Goal: Transaction & Acquisition: Purchase product/service

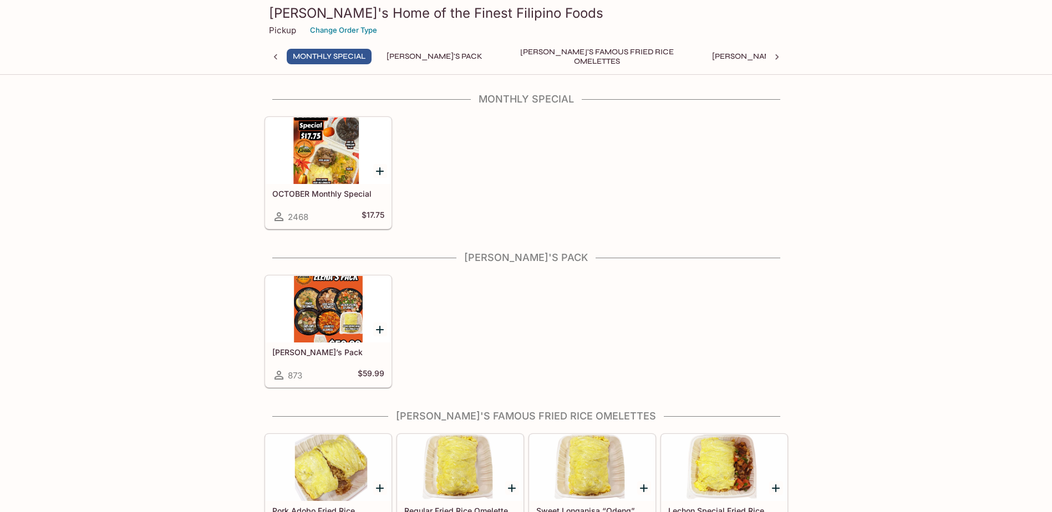
click at [335, 150] on div at bounding box center [328, 151] width 125 height 67
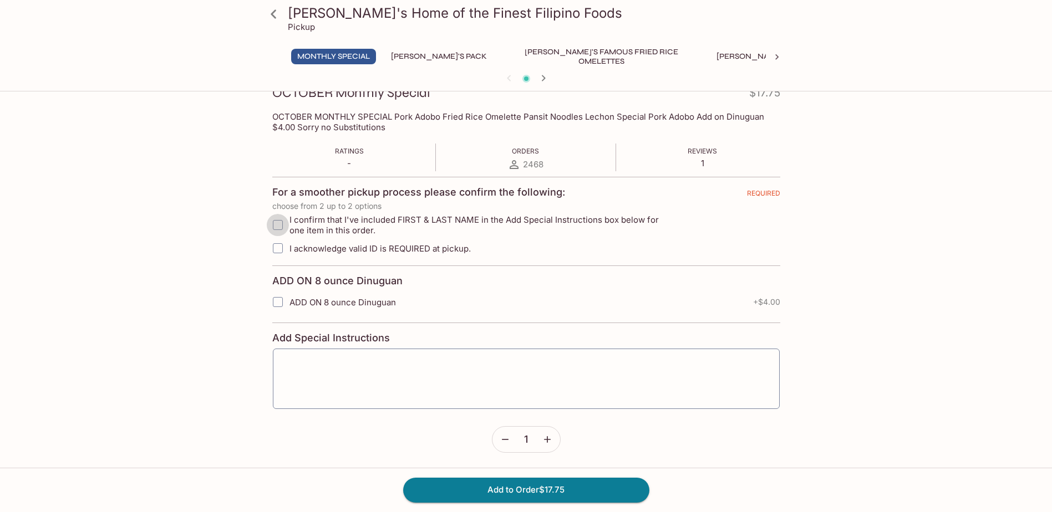
click at [280, 223] on input "I confirm that I've included FIRST & LAST NAME in the Add Special Instructions …" at bounding box center [278, 225] width 22 height 22
checkbox input "true"
click at [305, 364] on textarea at bounding box center [526, 379] width 491 height 42
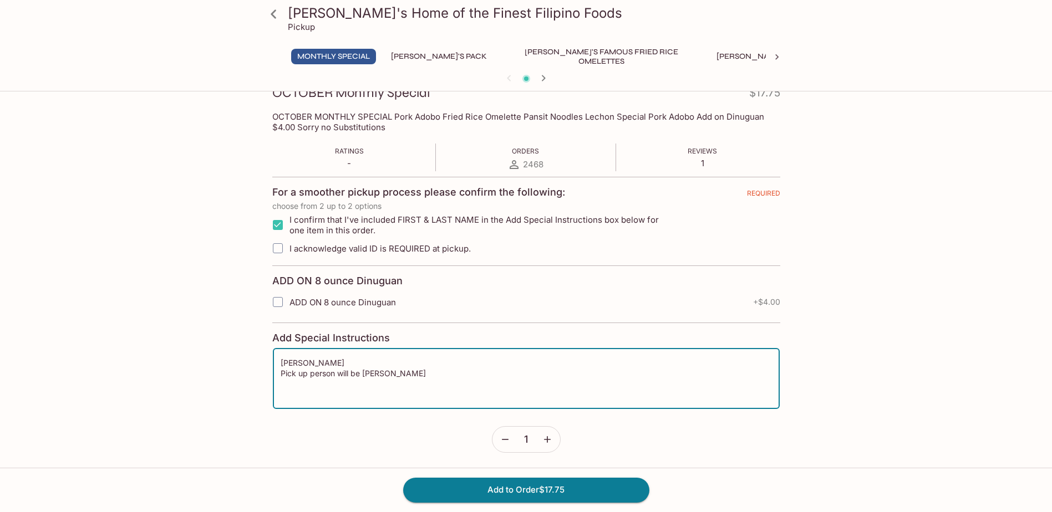
click at [547, 440] on icon "button" at bounding box center [547, 439] width 7 height 7
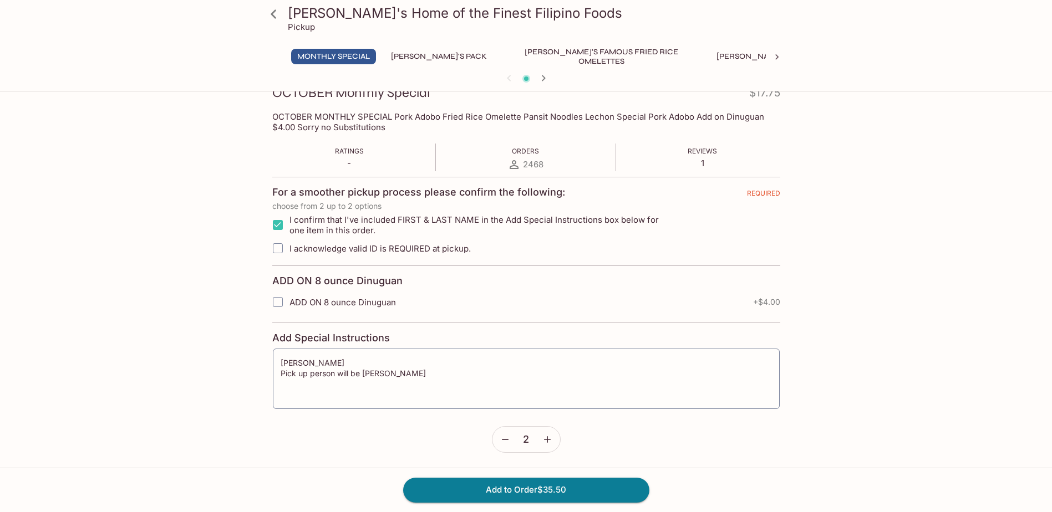
click at [547, 440] on icon "button" at bounding box center [547, 439] width 7 height 7
click at [281, 374] on textarea "[PERSON_NAME] Pick up person will be [PERSON_NAME]" at bounding box center [526, 379] width 491 height 42
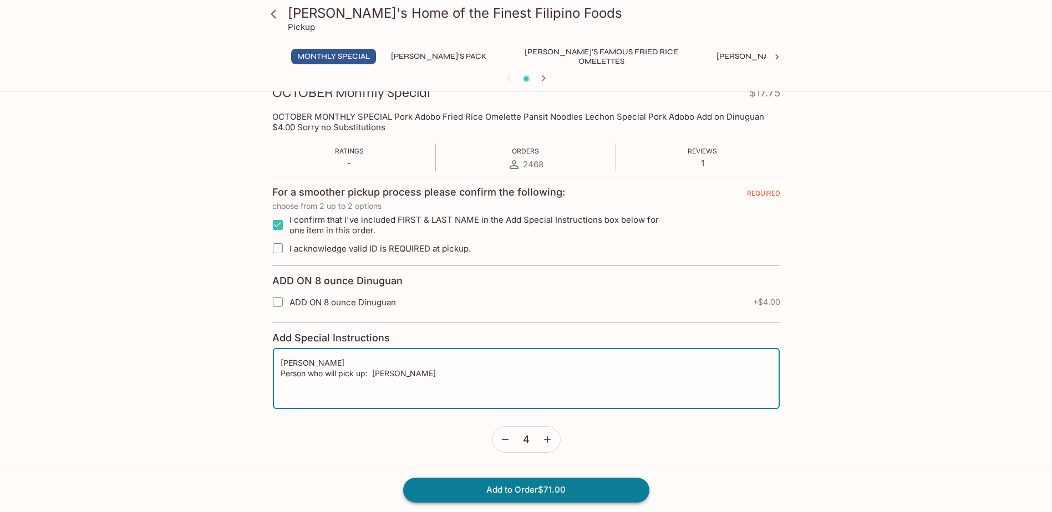
type textarea "[PERSON_NAME] Person who will pick up: [PERSON_NAME]"
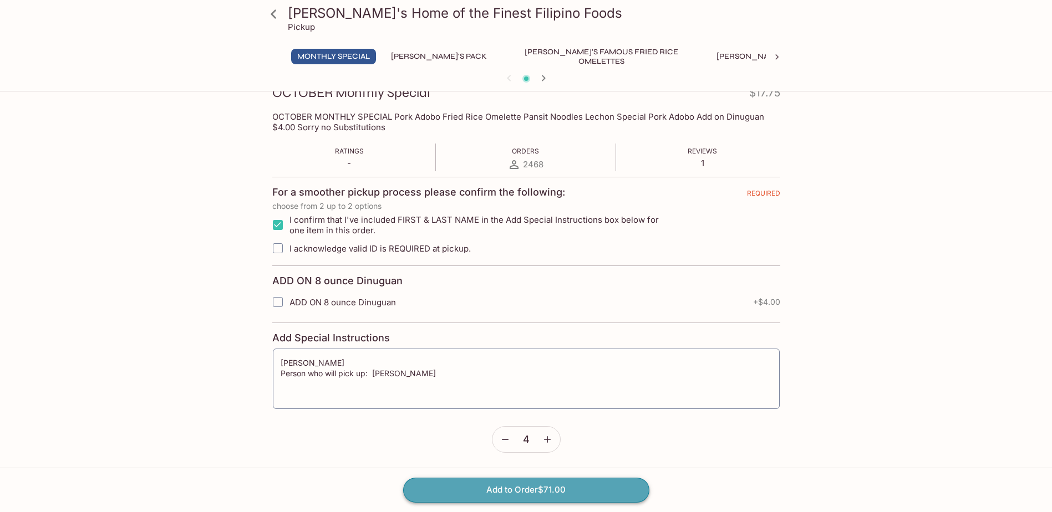
click at [579, 492] on button "Add to Order $71.00" at bounding box center [526, 490] width 246 height 24
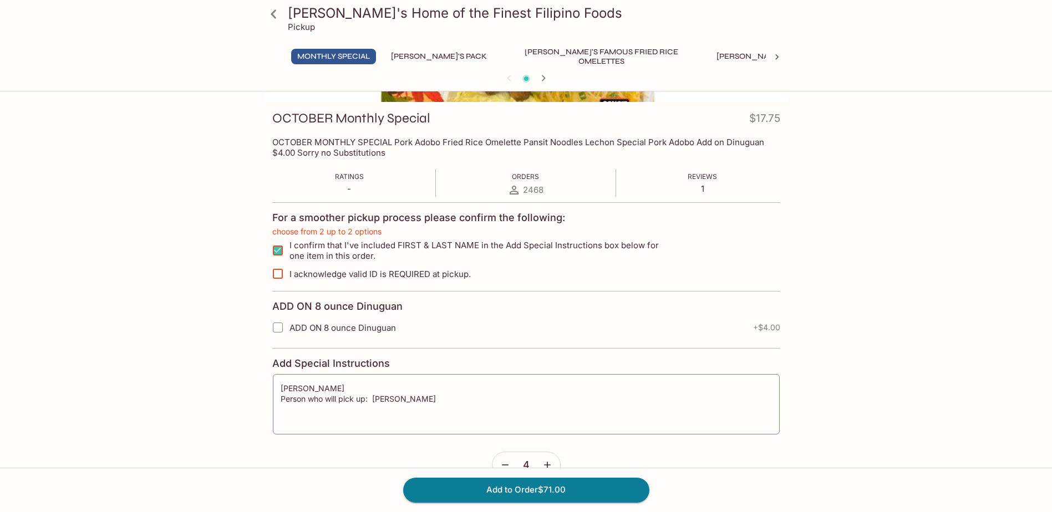
scroll to position [167, 0]
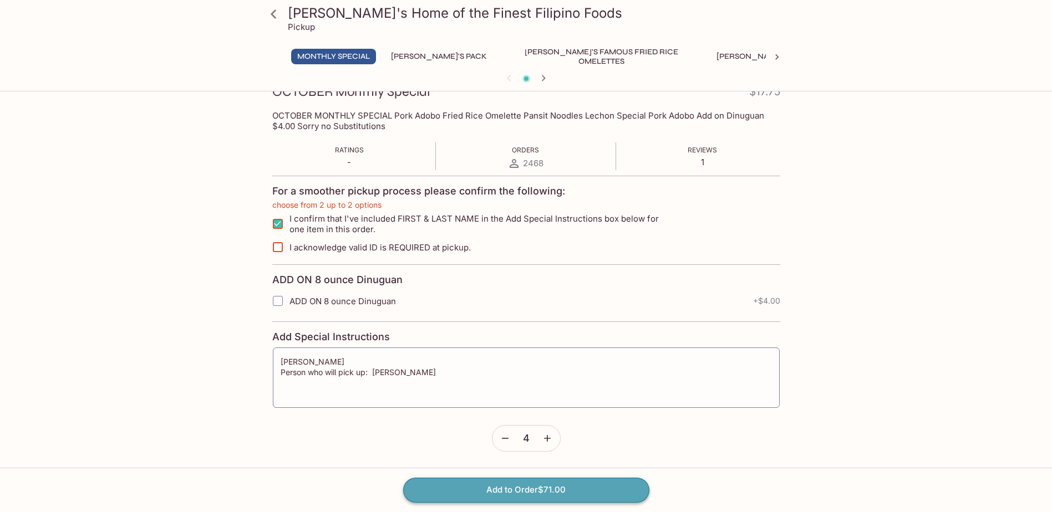
click at [526, 490] on button "Add to Order $71.00" at bounding box center [526, 490] width 246 height 24
click at [281, 248] on input "I acknowledge valid ID is REQUIRED at pickup." at bounding box center [278, 247] width 22 height 22
checkbox input "true"
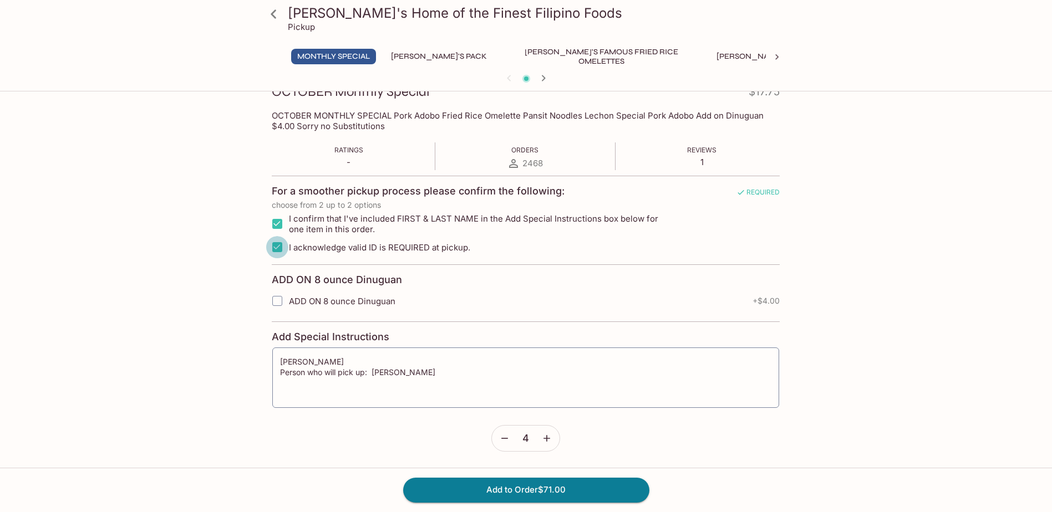
click at [277, 246] on input "I acknowledge valid ID is REQUIRED at pickup." at bounding box center [277, 247] width 22 height 22
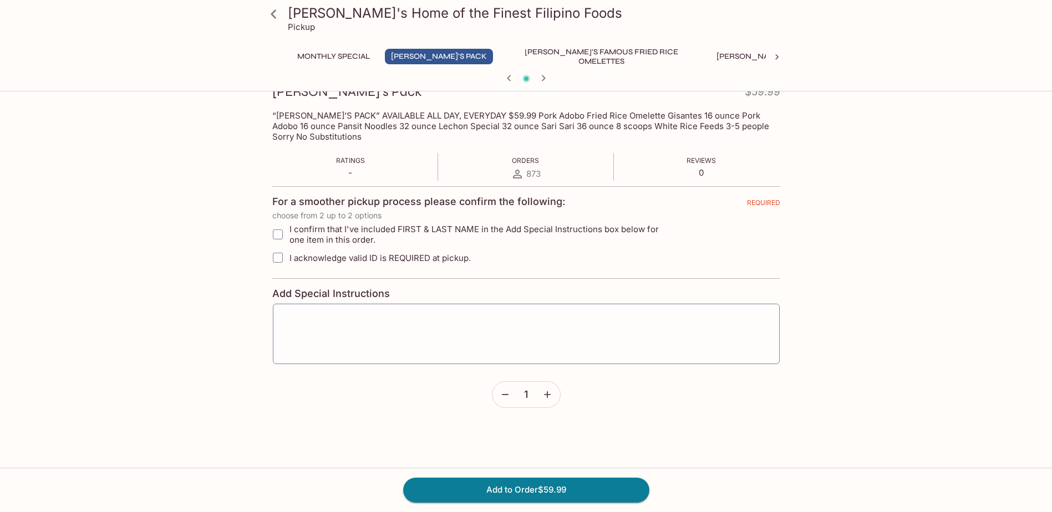
scroll to position [0, 0]
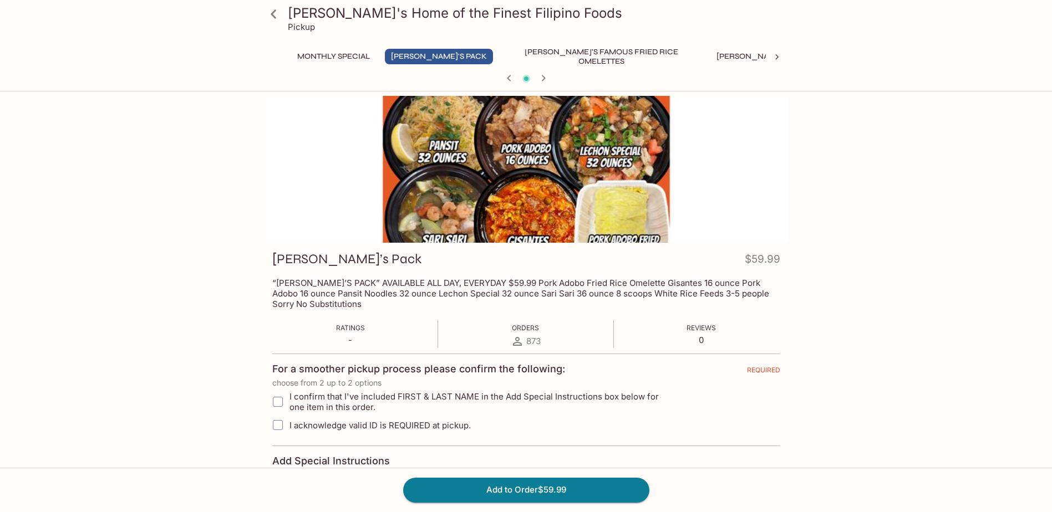
click at [333, 57] on button "Monthly Special" at bounding box center [333, 57] width 85 height 16
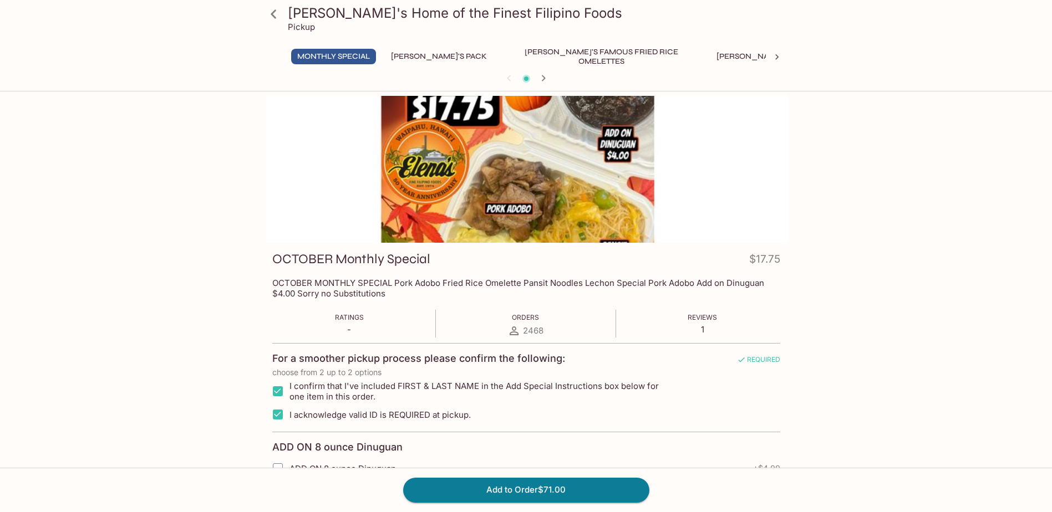
click at [777, 58] on icon at bounding box center [776, 57] width 3 height 6
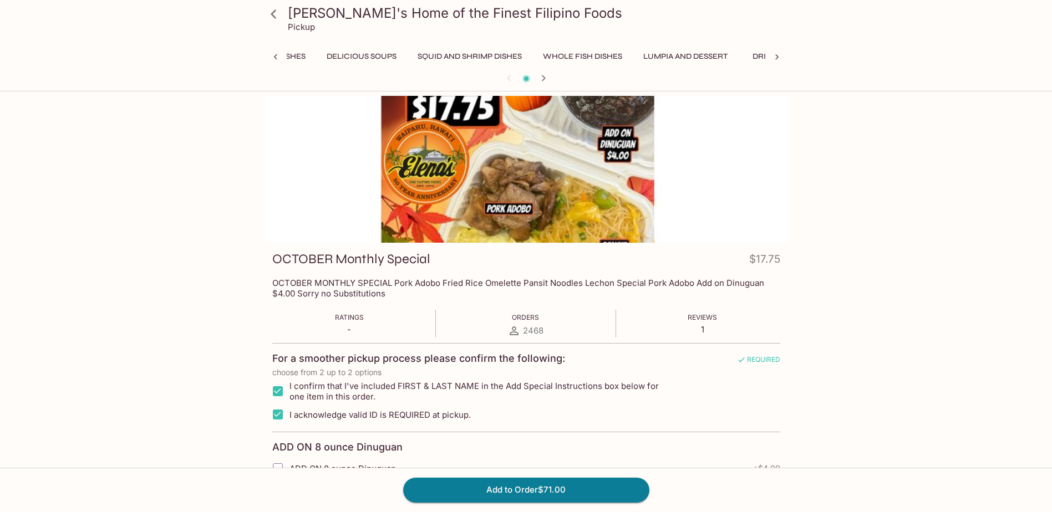
scroll to position [0, 842]
click at [777, 58] on div "Monthly Special [PERSON_NAME]'s Pack [PERSON_NAME]'s Famous Fried Rice Omelette…" at bounding box center [525, 60] width 523 height 22
click at [778, 54] on button "Additional Items" at bounding box center [820, 57] width 84 height 16
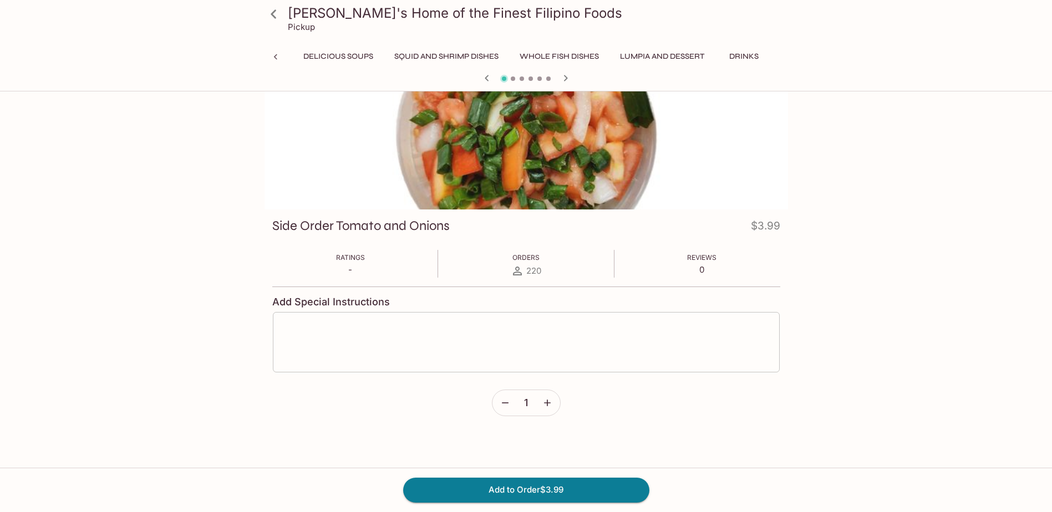
scroll to position [0, 0]
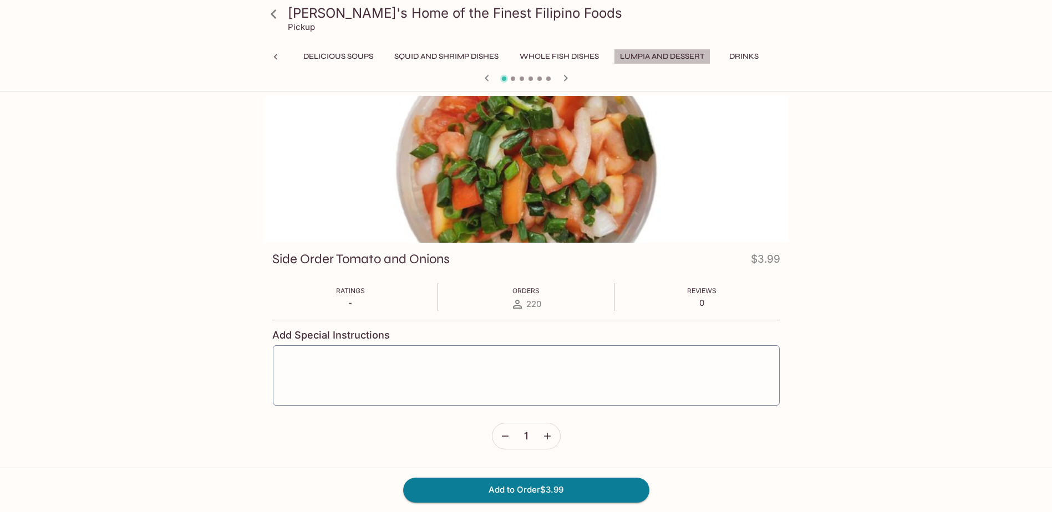
click at [614, 56] on button "Lumpia and Dessert" at bounding box center [662, 57] width 96 height 16
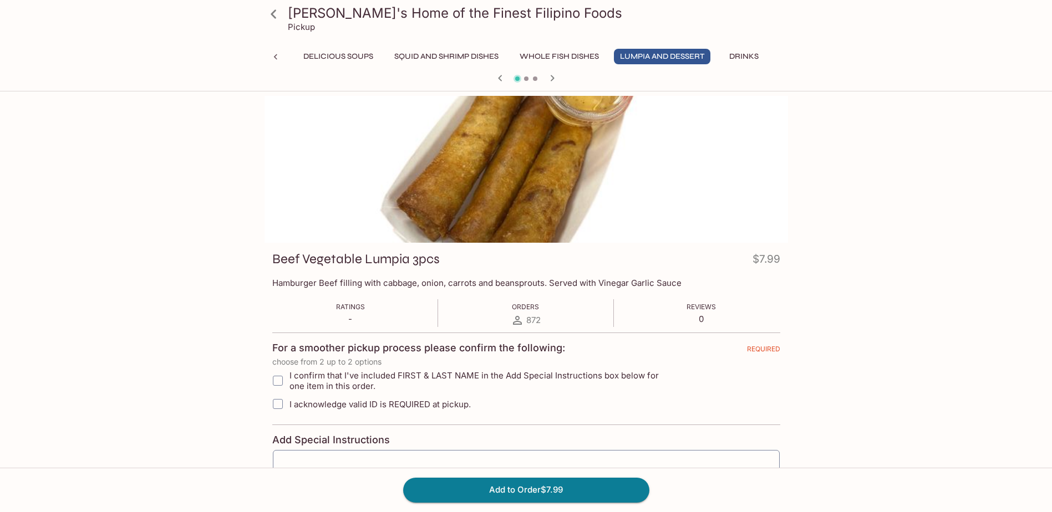
click at [276, 55] on icon at bounding box center [274, 57] width 3 height 6
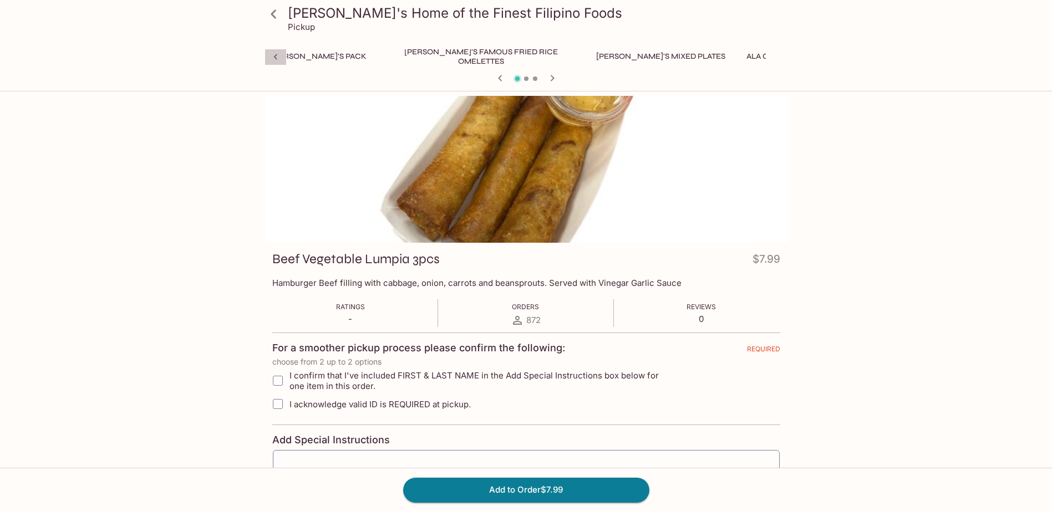
scroll to position [0, 71]
click at [276, 55] on icon at bounding box center [274, 57] width 3 height 6
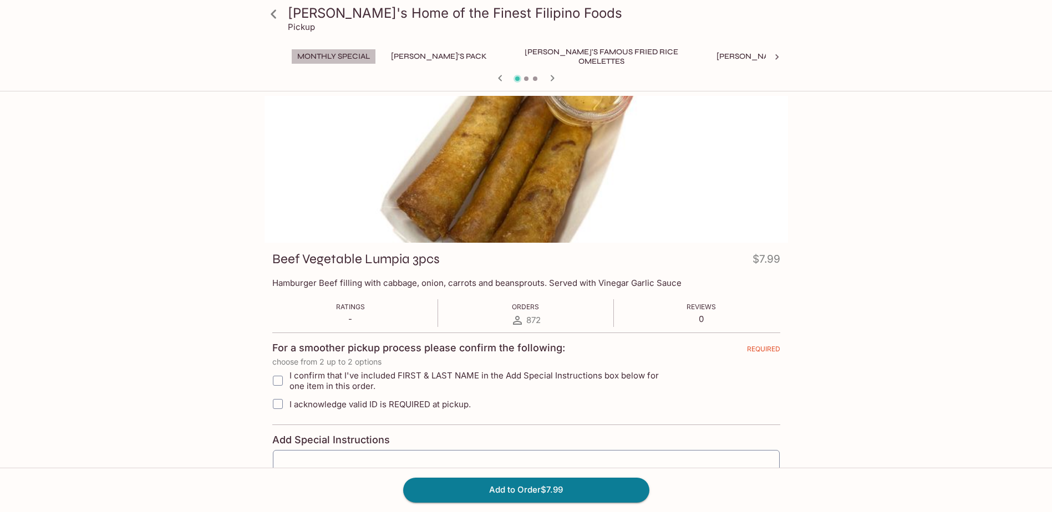
click at [321, 55] on button "Monthly Special" at bounding box center [333, 57] width 85 height 16
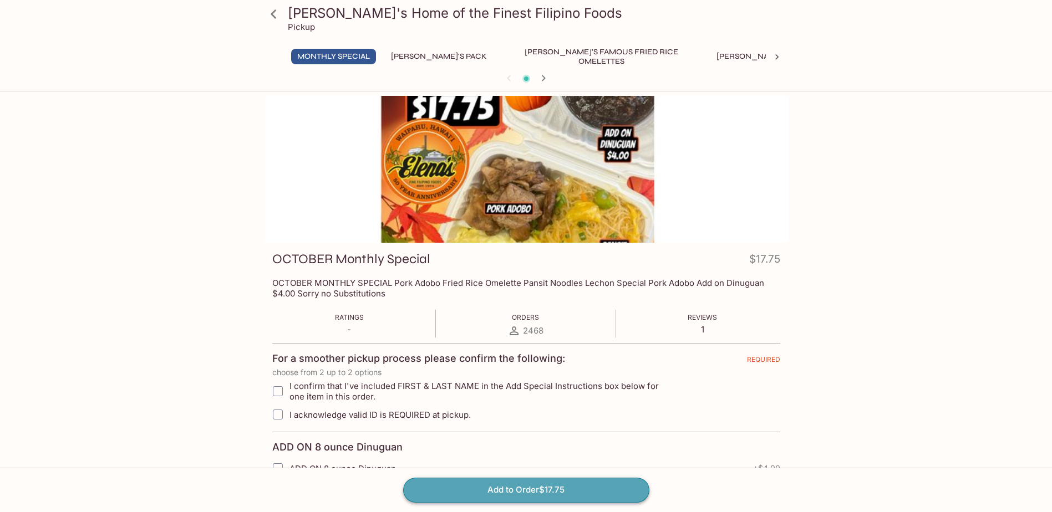
click at [547, 490] on button "Add to Order $17.75" at bounding box center [526, 490] width 246 height 24
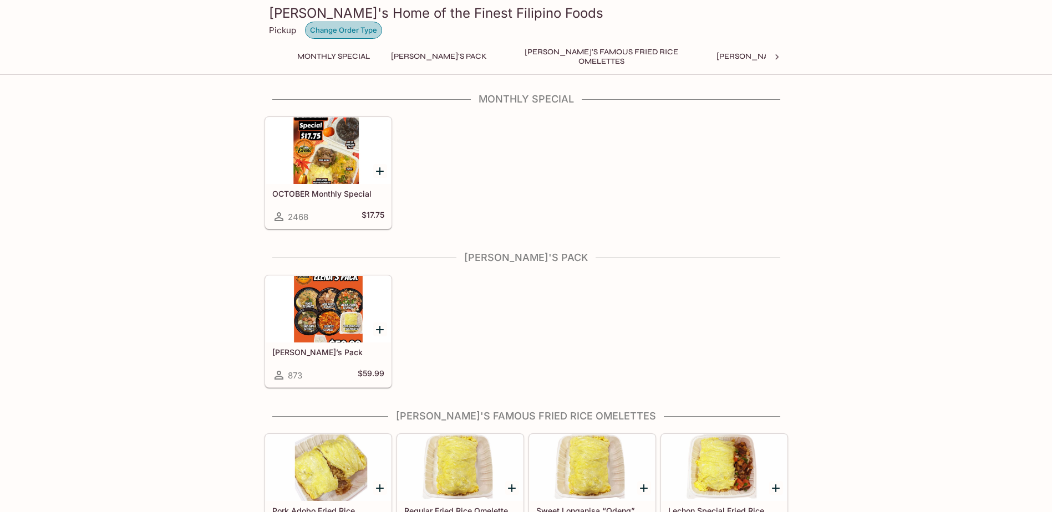
click at [363, 30] on button "Change Order Type" at bounding box center [343, 30] width 77 height 17
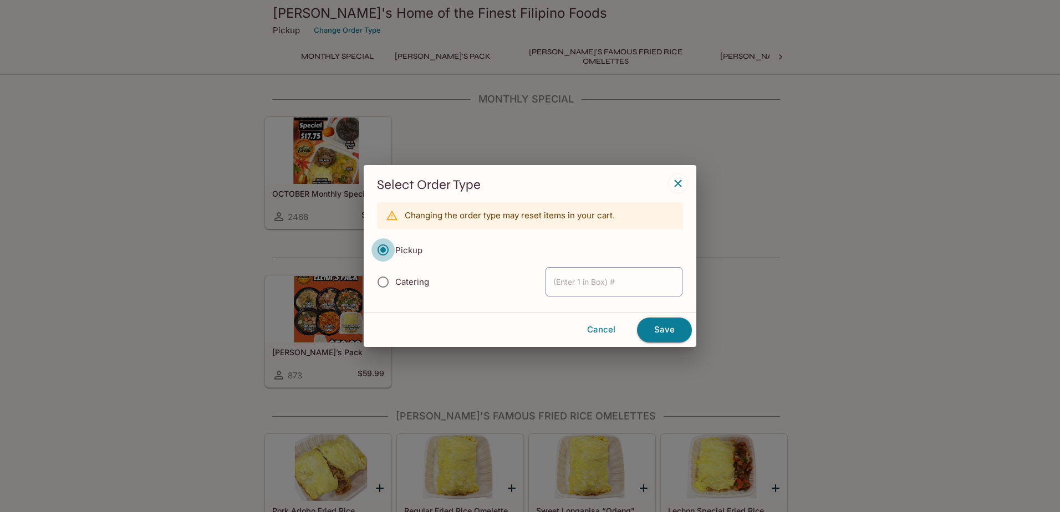
click at [385, 252] on input "Pickup" at bounding box center [382, 249] width 23 height 23
click at [660, 329] on button "Save" at bounding box center [664, 330] width 55 height 24
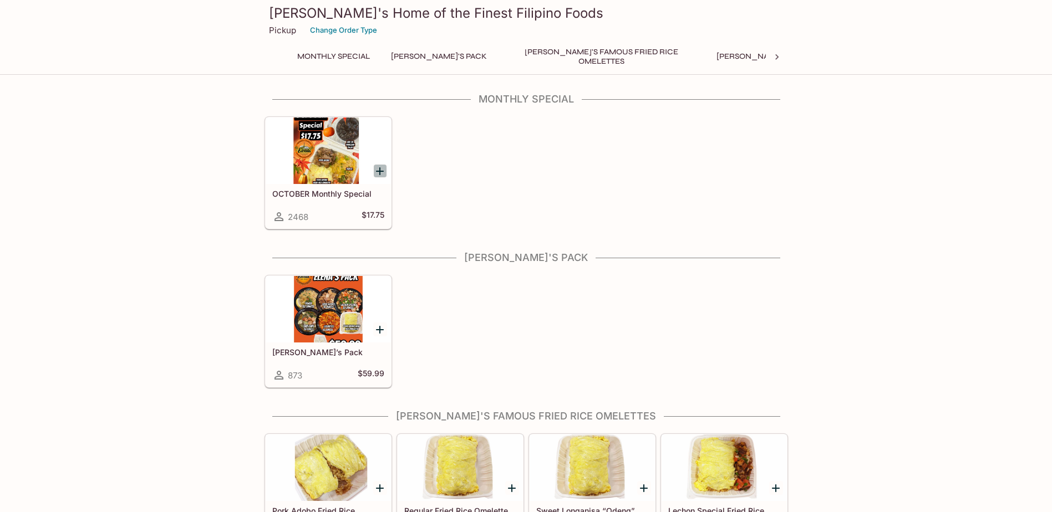
click at [380, 169] on icon "Add OCTOBER Monthly Special" at bounding box center [380, 171] width 8 height 8
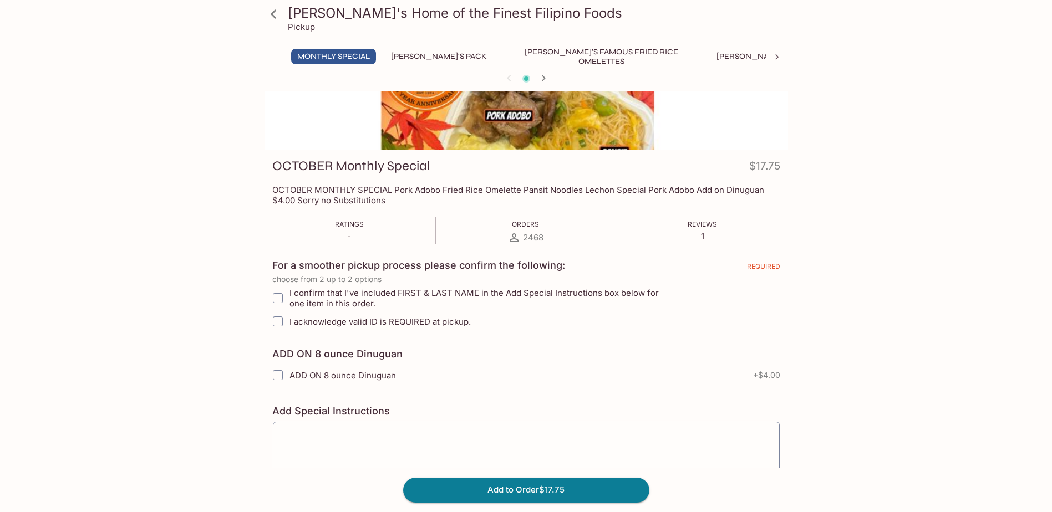
scroll to position [111, 0]
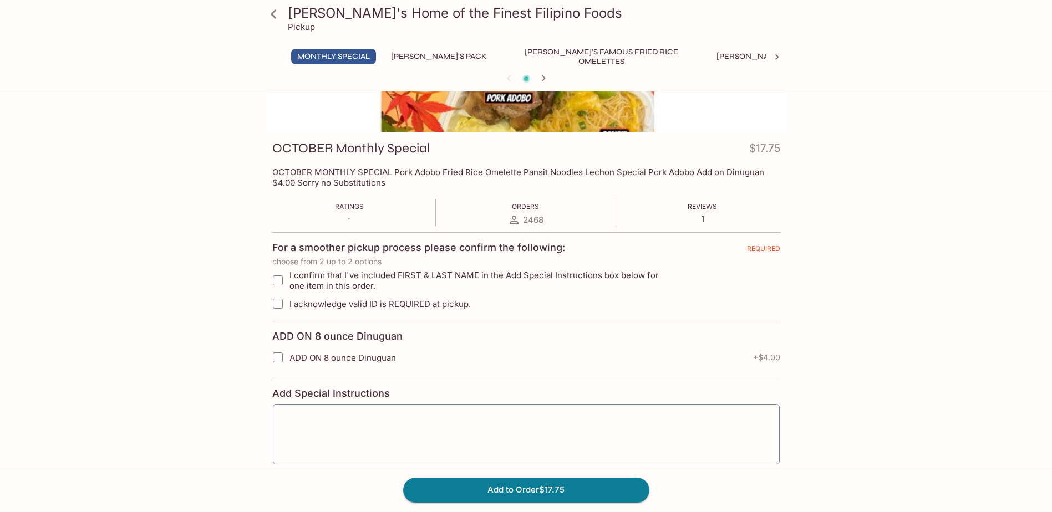
click at [277, 278] on input "I confirm that I've included FIRST & LAST NAME in the Add Special Instructions …" at bounding box center [278, 280] width 22 height 22
checkbox input "true"
click at [278, 300] on input "I acknowledge valid ID is REQUIRED at pickup." at bounding box center [278, 304] width 22 height 22
click at [278, 302] on input "I acknowledge valid ID is REQUIRED at pickup." at bounding box center [278, 304] width 22 height 22
click at [279, 303] on input "I acknowledge valid ID is REQUIRED at pickup." at bounding box center [278, 304] width 22 height 22
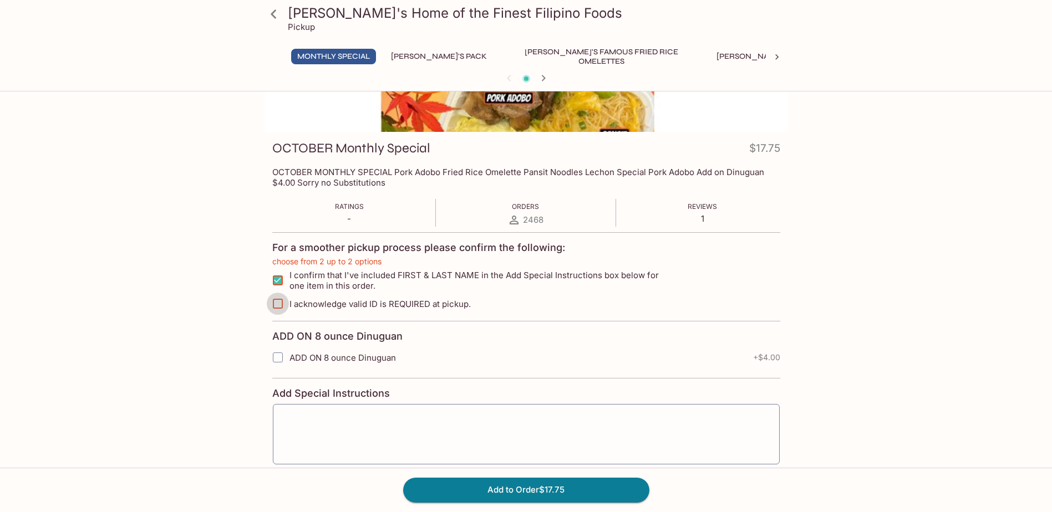
click at [279, 303] on input "I acknowledge valid ID is REQUIRED at pickup." at bounding box center [278, 304] width 22 height 22
checkbox input "true"
click at [293, 416] on textarea at bounding box center [526, 434] width 491 height 42
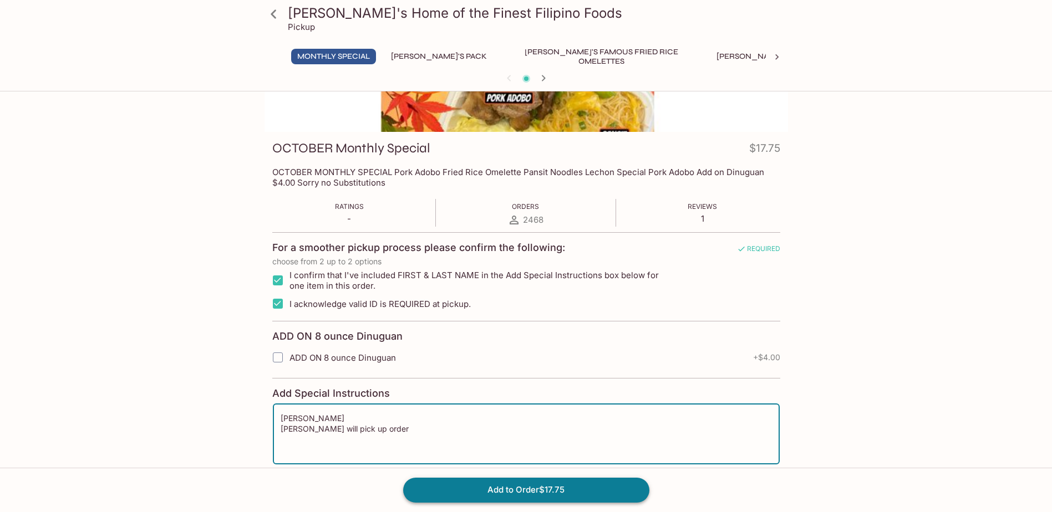
type textarea "agnes sajor orlando gaspar will pick up order"
click at [576, 488] on button "Add to Order $17.75" at bounding box center [526, 490] width 246 height 24
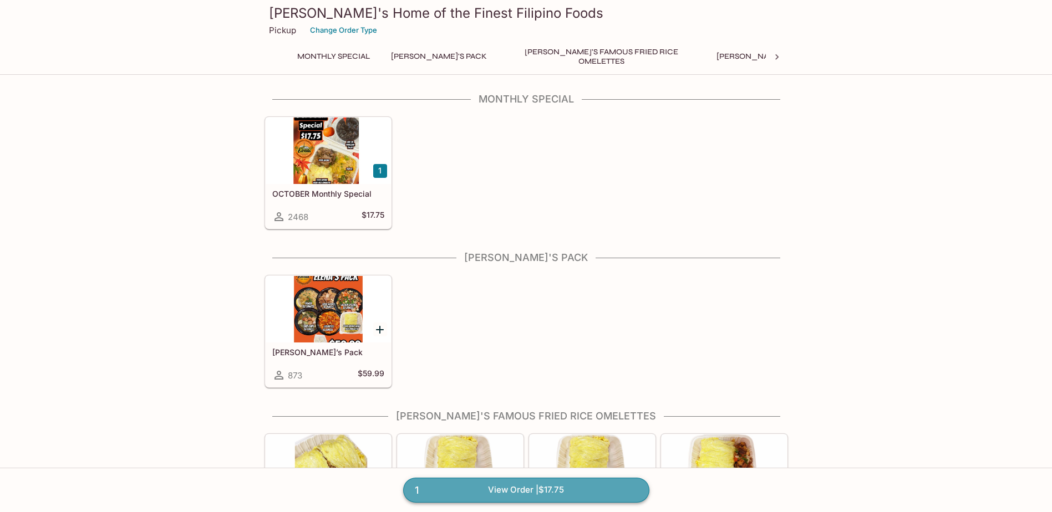
click at [508, 490] on link "1 View Order | $17.75" at bounding box center [526, 490] width 246 height 24
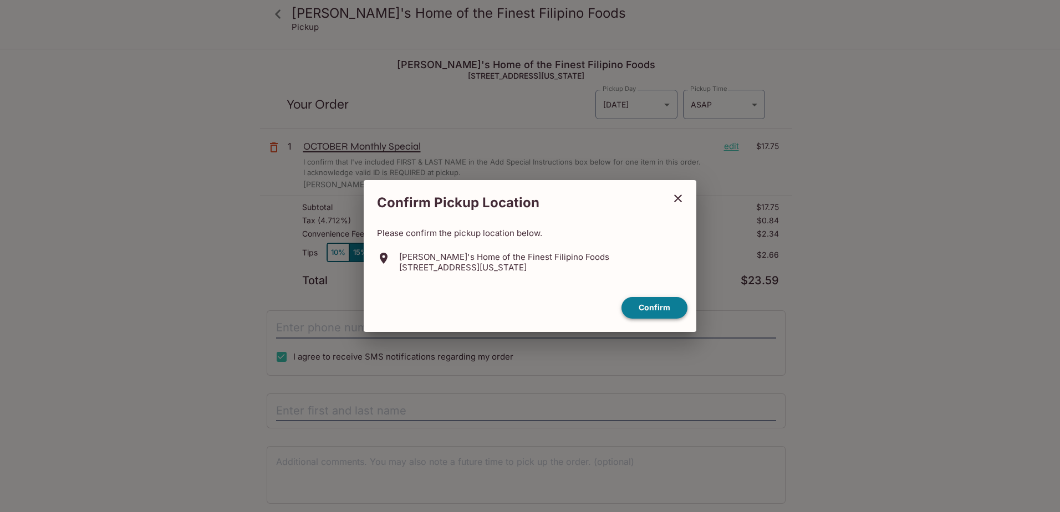
click at [667, 312] on button "Confirm" at bounding box center [655, 308] width 66 height 22
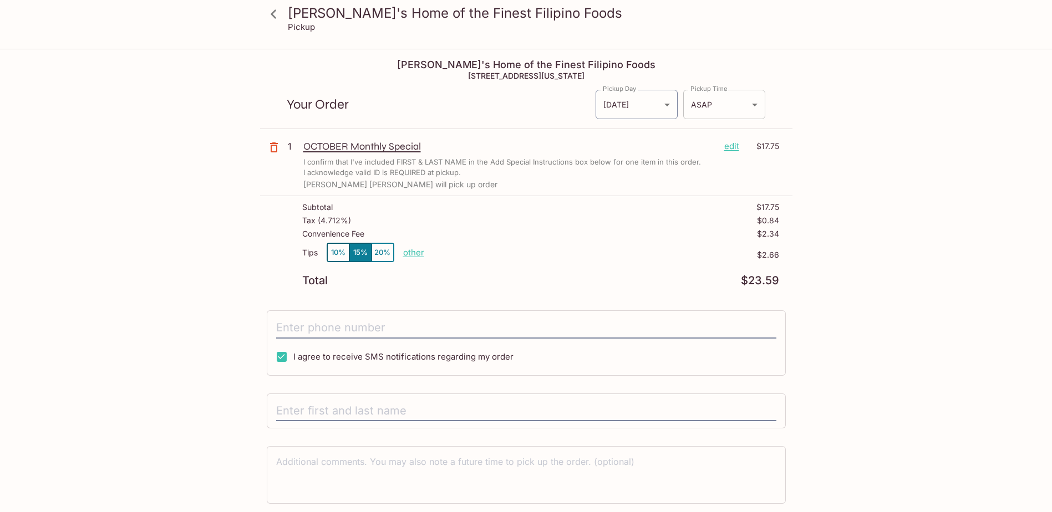
click at [727, 107] on body "Elena's Home of the Finest Filipino Foods Pickup Elena's Home of the Finest Fil…" at bounding box center [526, 306] width 1052 height 512
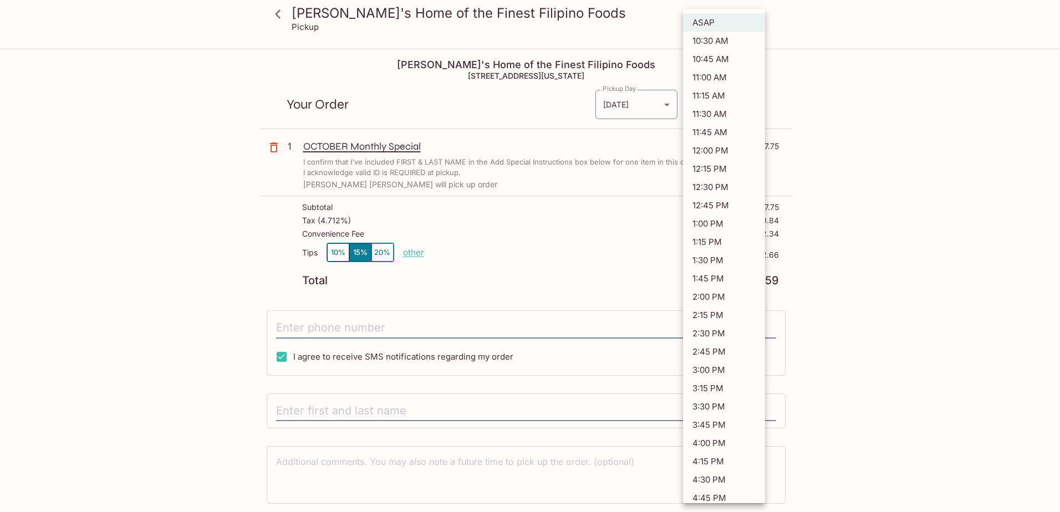
click at [715, 114] on li "11:30 AM" at bounding box center [724, 114] width 82 height 18
type input "2025-10-02T21:30:42.000000Z"
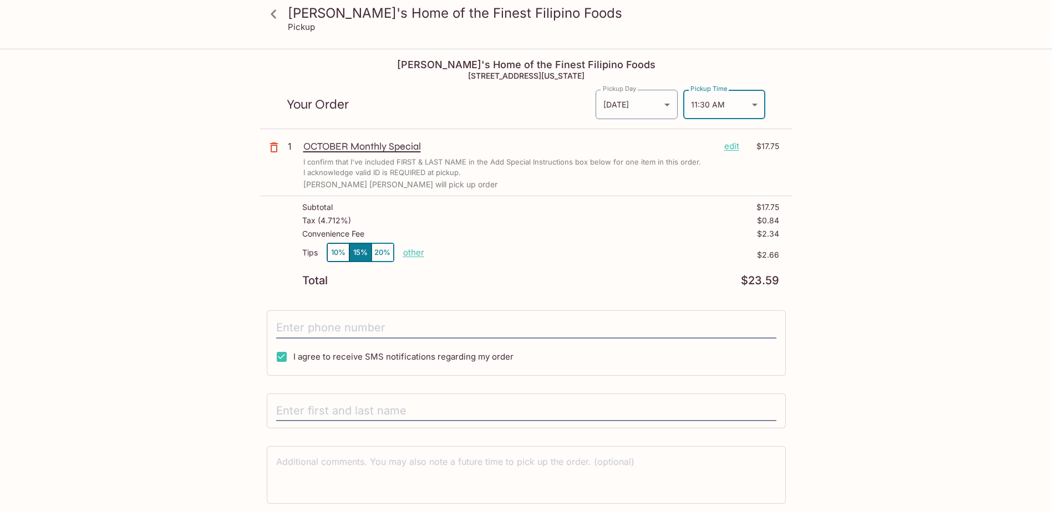
click at [727, 147] on p "edit" at bounding box center [731, 146] width 15 height 12
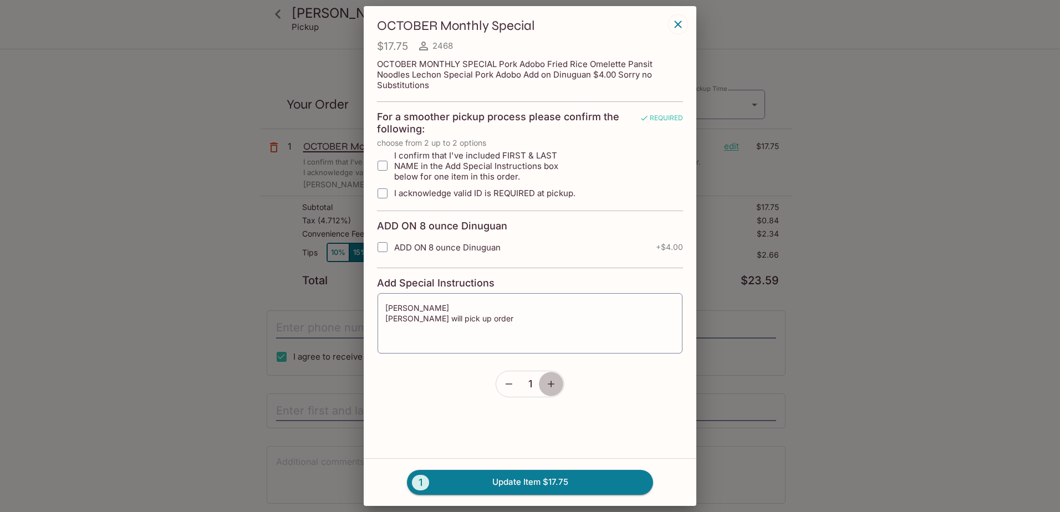
click at [551, 385] on icon "button" at bounding box center [551, 384] width 7 height 7
click at [552, 482] on button "4 Update Item $71.00" at bounding box center [530, 482] width 246 height 24
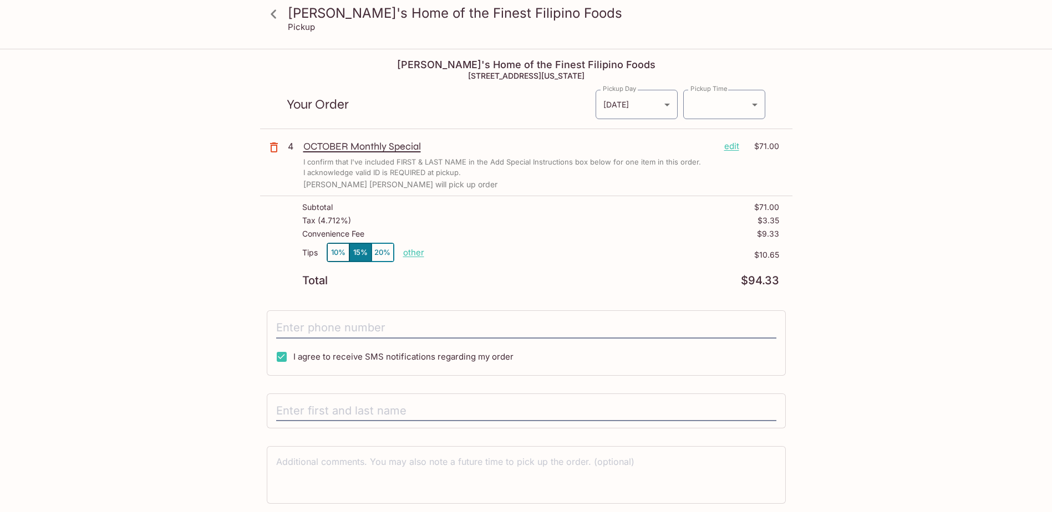
click at [337, 253] on button "10%" at bounding box center [338, 252] width 22 height 18
click at [409, 254] on p "other" at bounding box center [413, 252] width 21 height 11
type input "0.00"
click at [614, 276] on div "Total $90.78" at bounding box center [540, 281] width 477 height 11
click at [346, 331] on input "tel" at bounding box center [526, 328] width 500 height 21
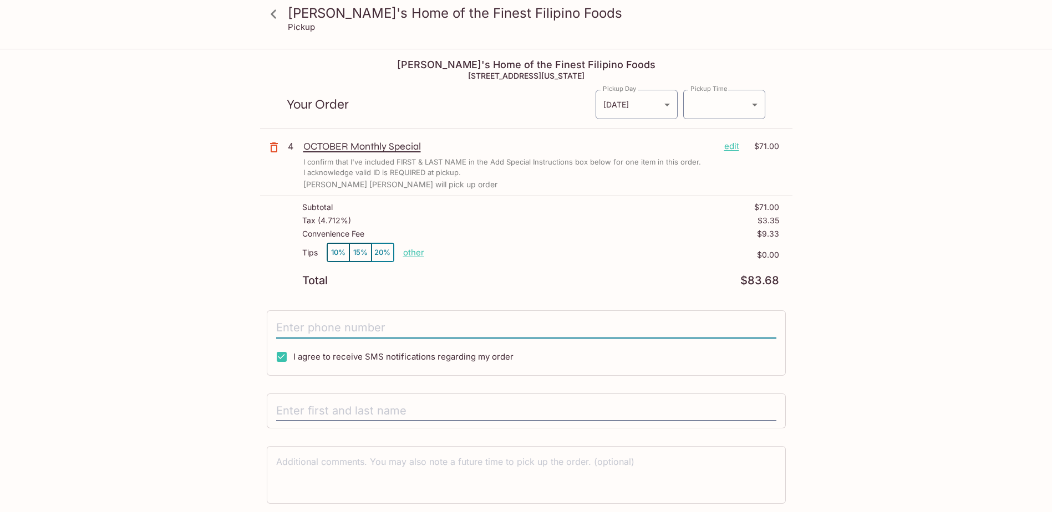
click at [499, 318] on input "tel" at bounding box center [526, 328] width 500 height 21
click at [580, 303] on div "Elena's Home of the Finest Filipino Foods 94-866 Moloalo Street, Waipahu, Hawai…" at bounding box center [526, 300] width 532 height 500
click at [354, 328] on input "tel" at bounding box center [526, 328] width 500 height 21
type input "(808) 223-6288"
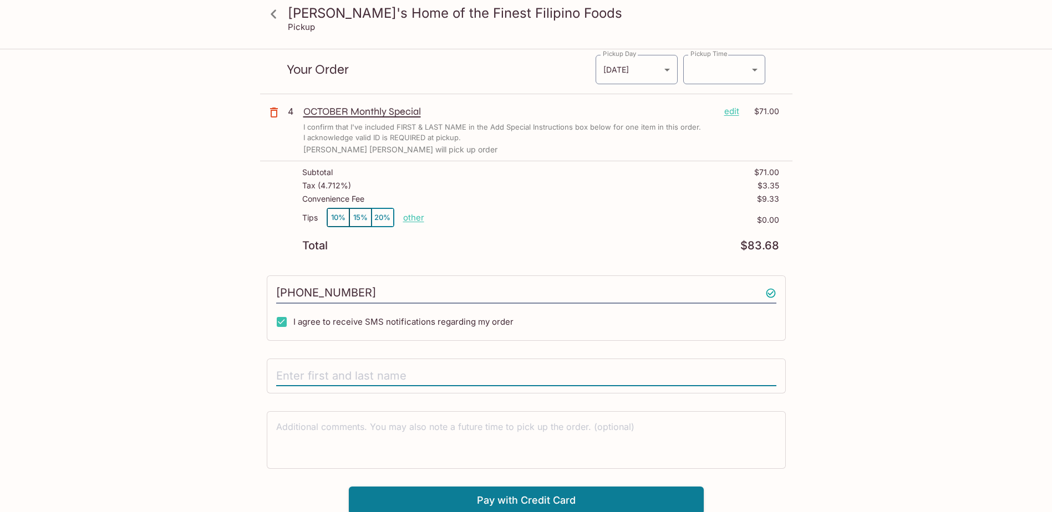
scroll to position [50, 0]
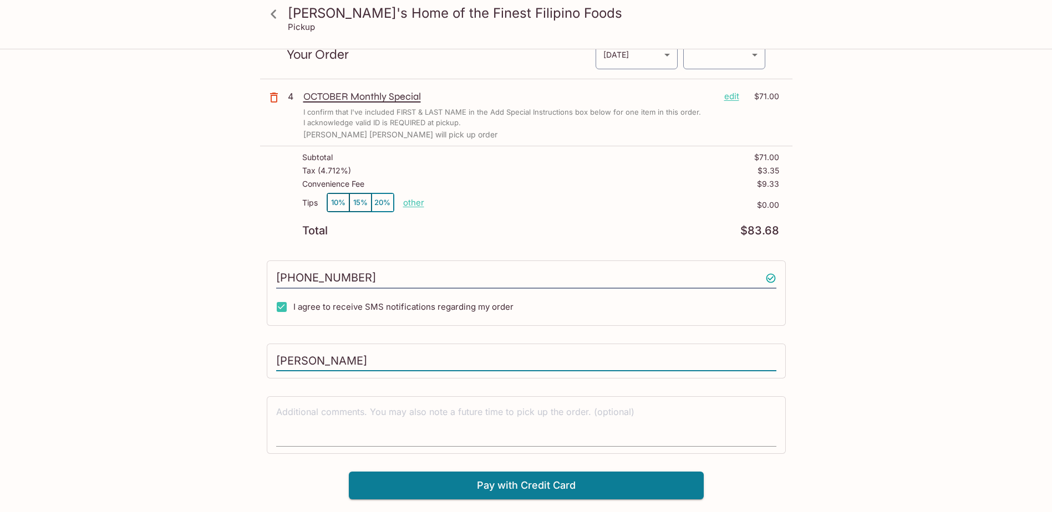
type input "[PERSON_NAME]"
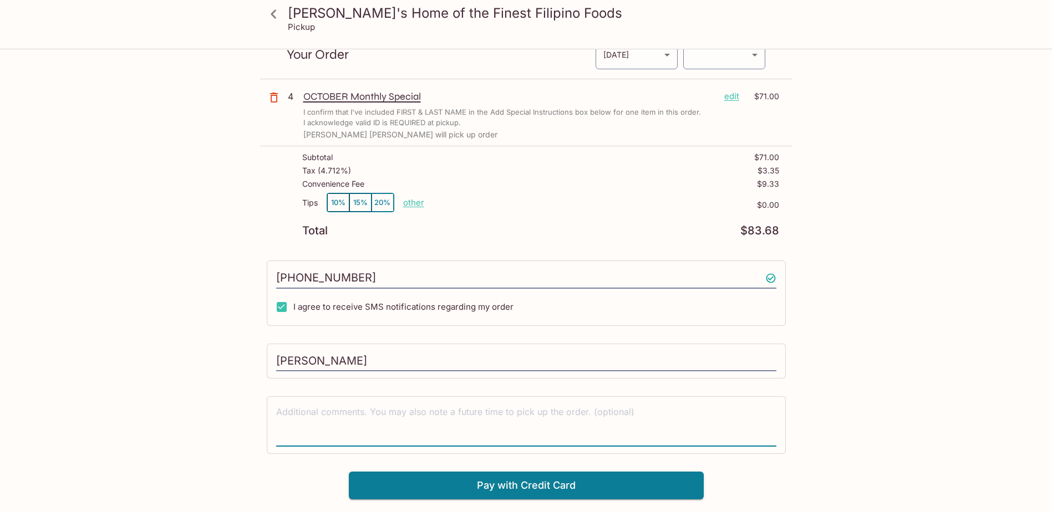
click at [619, 425] on textarea at bounding box center [526, 425] width 500 height 38
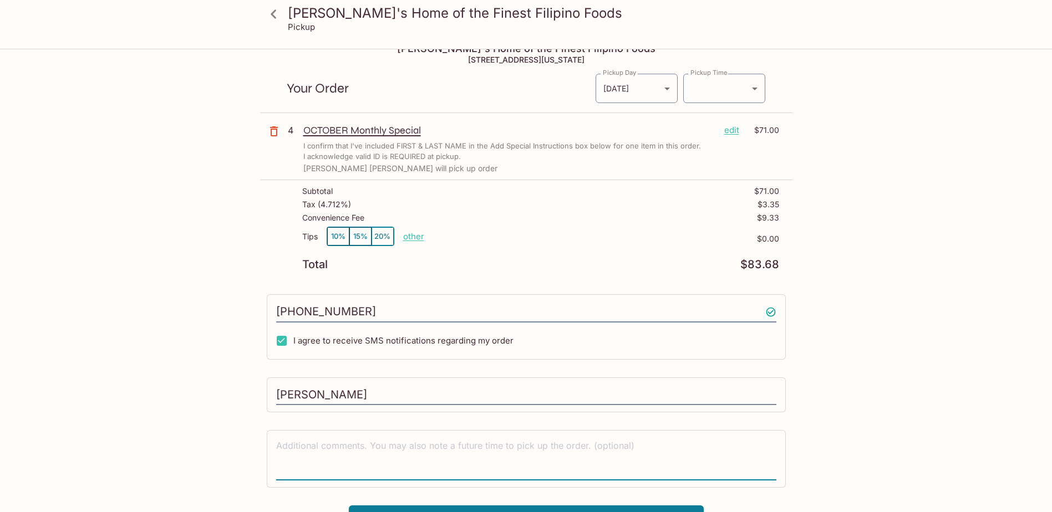
scroll to position [0, 0]
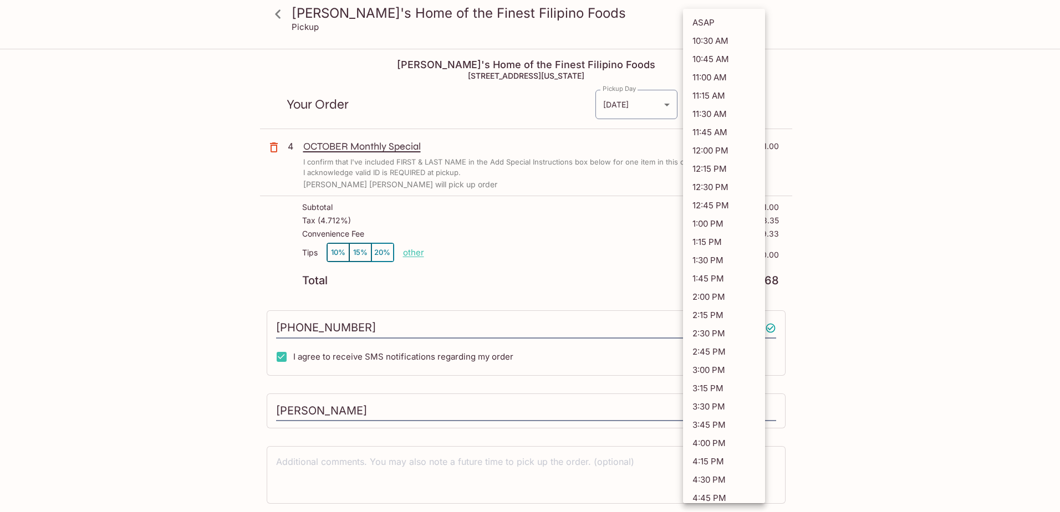
click at [759, 105] on body "Elena's Home of the Finest Filipino Foods Pickup Elena's Home of the Finest Fil…" at bounding box center [530, 306] width 1060 height 512
click at [720, 111] on li "11:30 AM" at bounding box center [724, 114] width 82 height 18
type input "2025-10-02T21:30:01.000000Z"
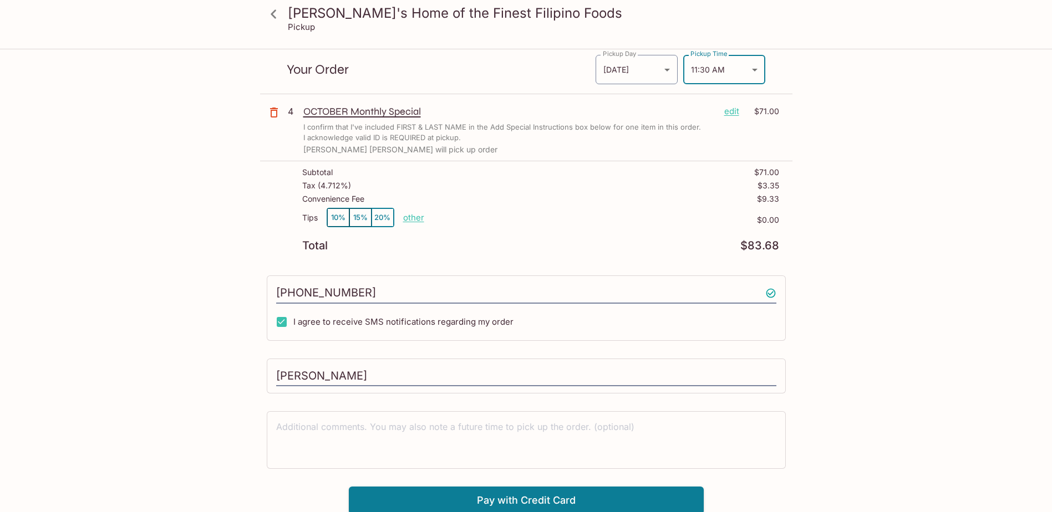
scroll to position [50, 0]
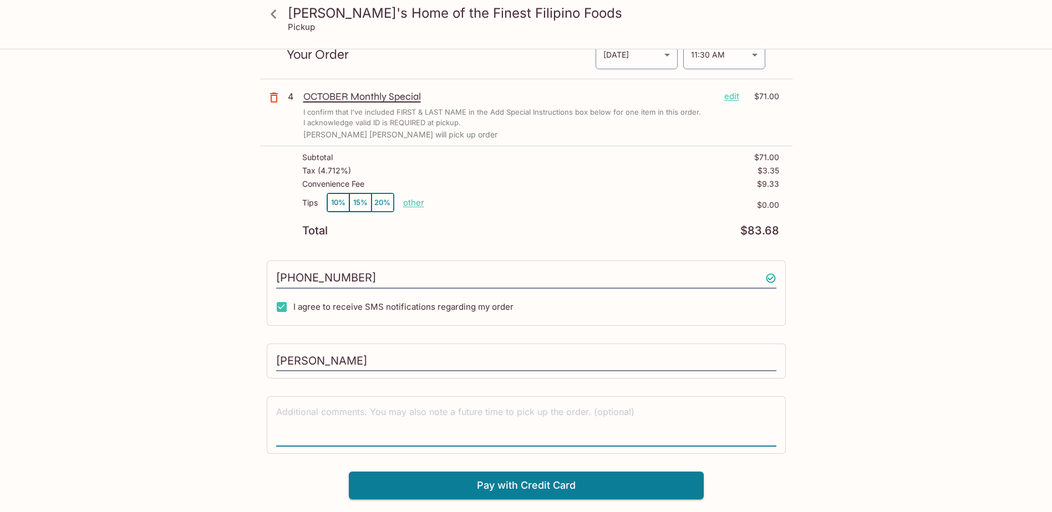
click at [307, 417] on textarea at bounding box center [526, 425] width 500 height 38
type textarea "I"
type textarea "Orlando Gaspar (808) 673 3797 will pick up order"
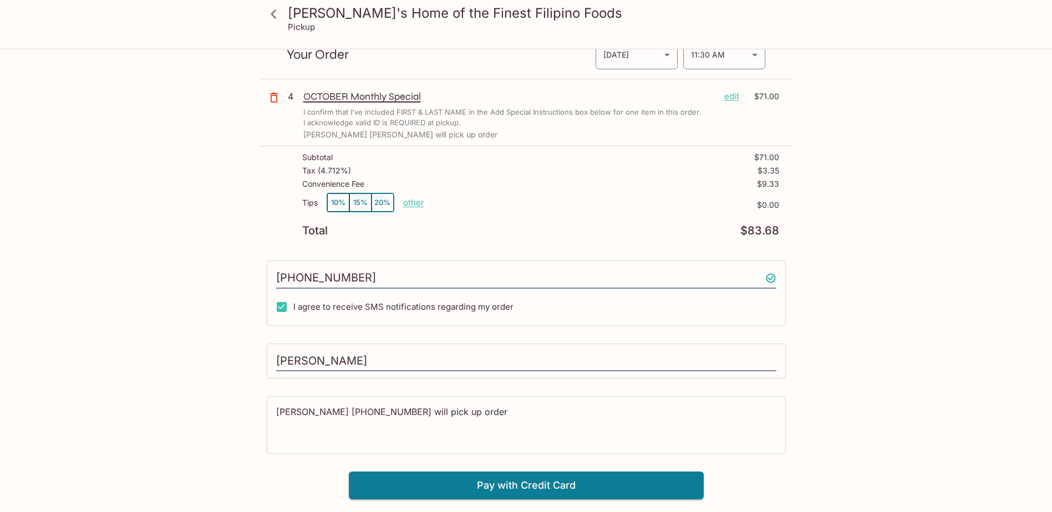
click at [0, 462] on html "Elena's Home of the Finest Filipino Foods Pickup Elena's Home of the Finest Fil…" at bounding box center [526, 206] width 1052 height 512
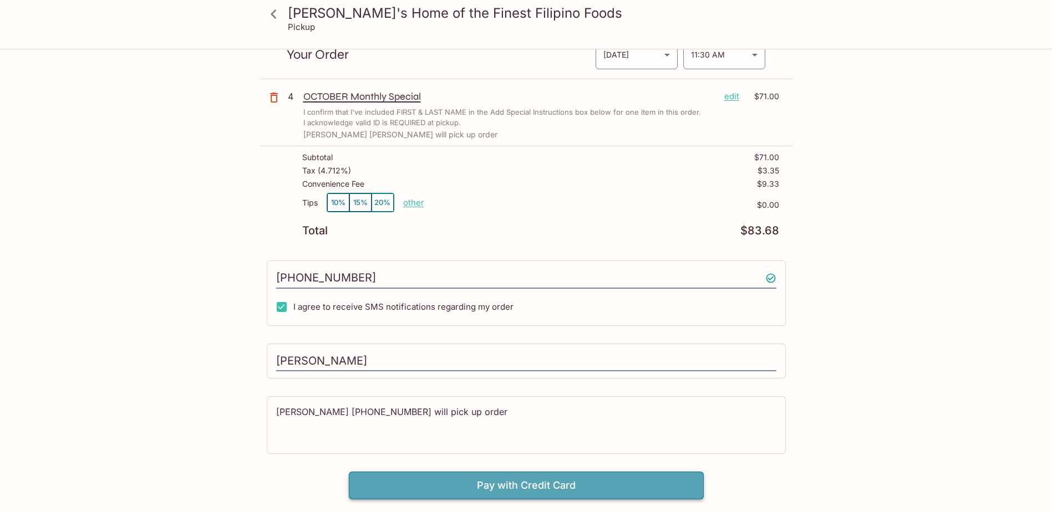
click at [587, 486] on button "Pay with Credit Card" at bounding box center [526, 486] width 355 height 28
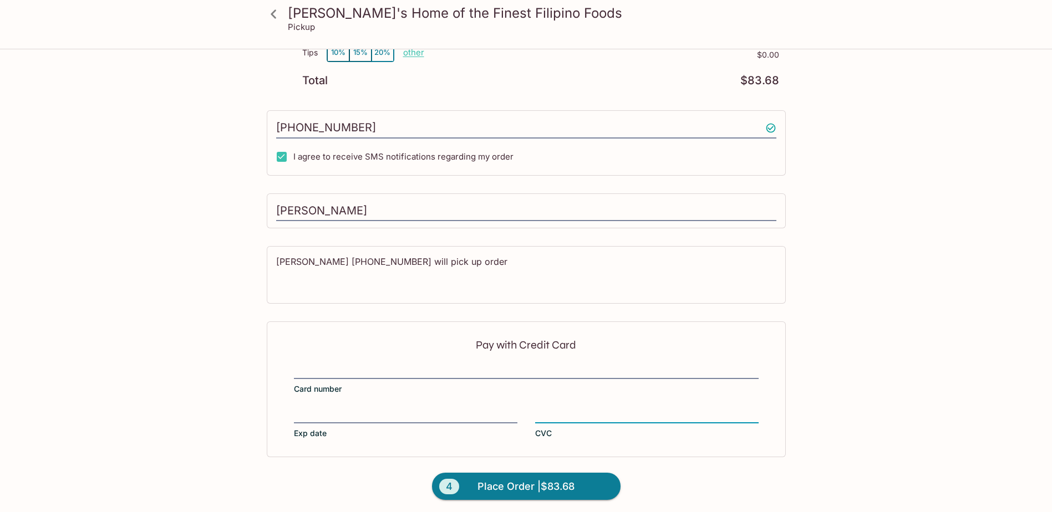
scroll to position [203, 0]
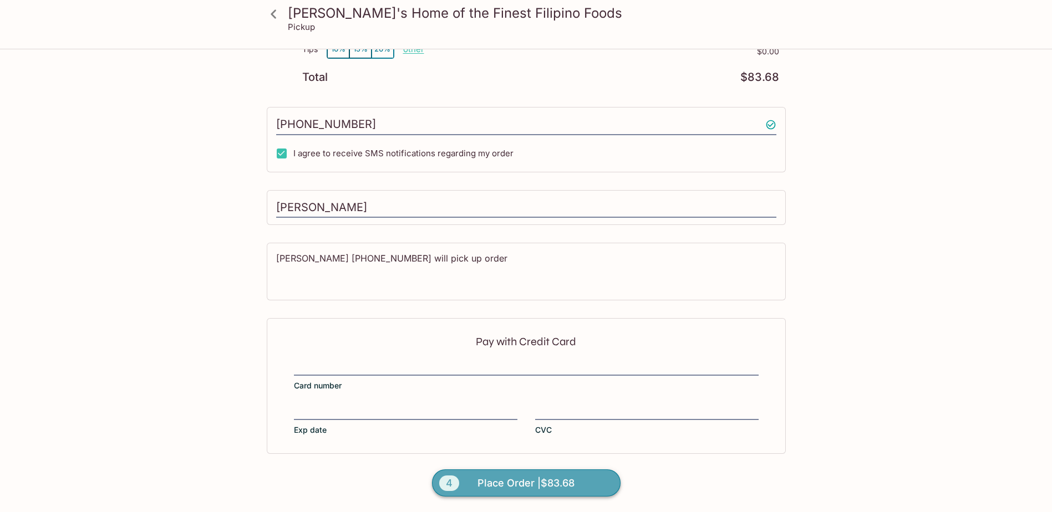
click at [522, 488] on span "Place Order | $83.68" at bounding box center [525, 484] width 97 height 18
